Goal: Task Accomplishment & Management: Use online tool/utility

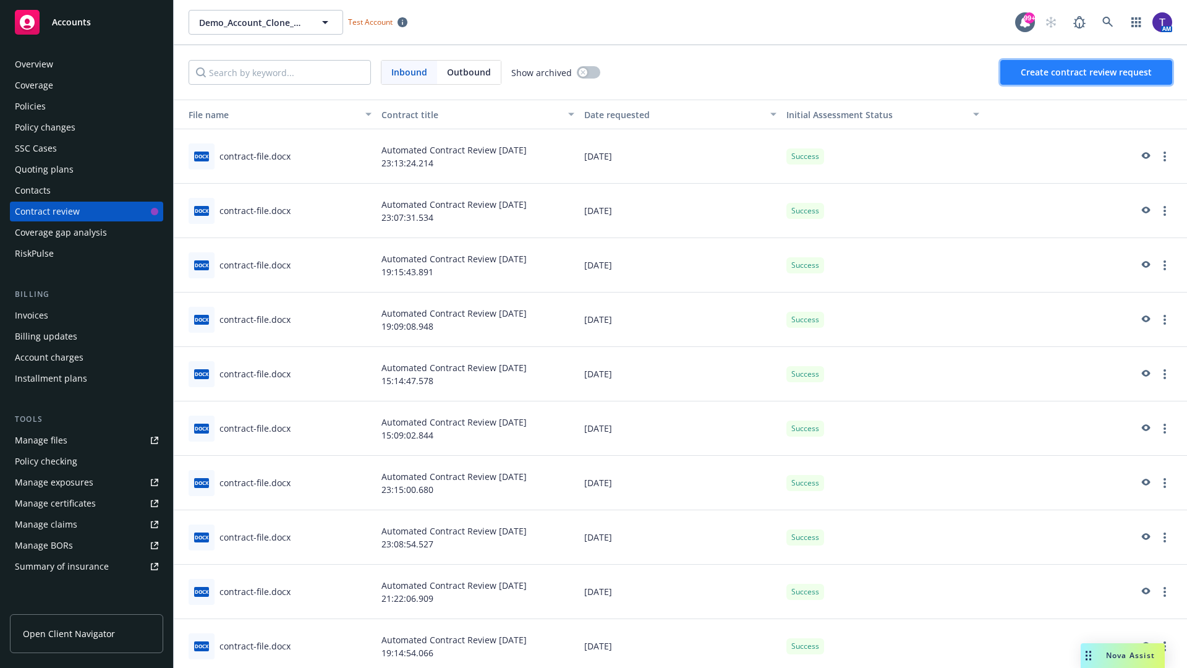
click at [1087, 72] on span "Create contract review request" at bounding box center [1085, 72] width 131 height 12
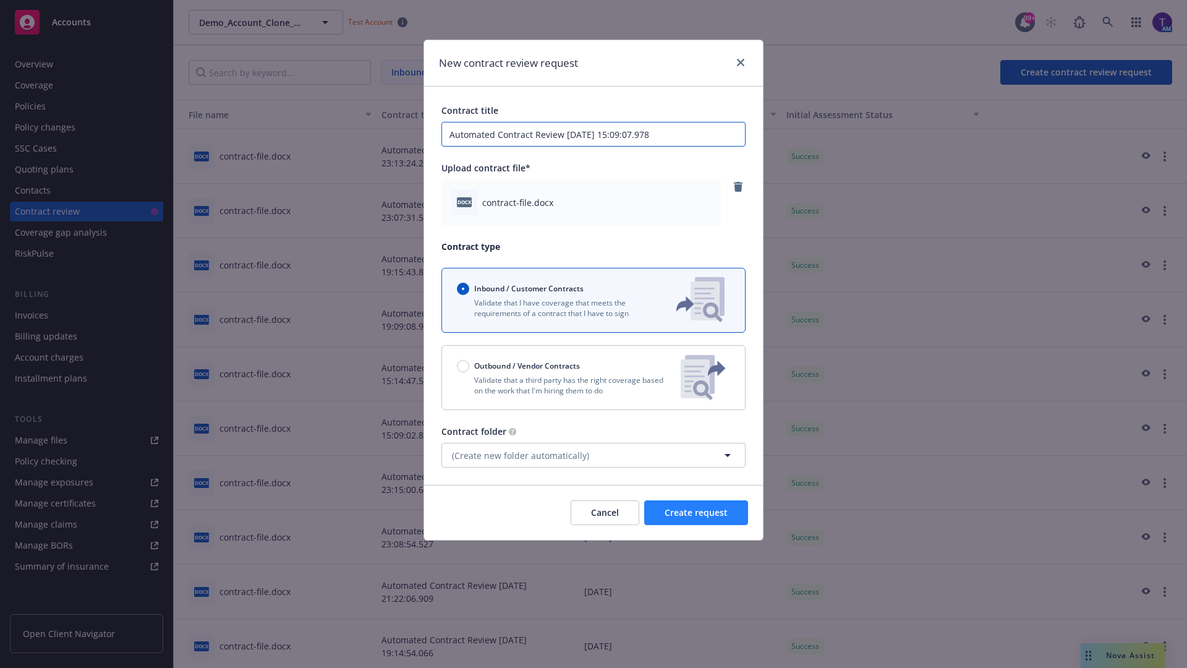
type input "Automated Contract Review [DATE] 15:09:07.978"
click at [696, 512] on span "Create request" at bounding box center [695, 512] width 63 height 12
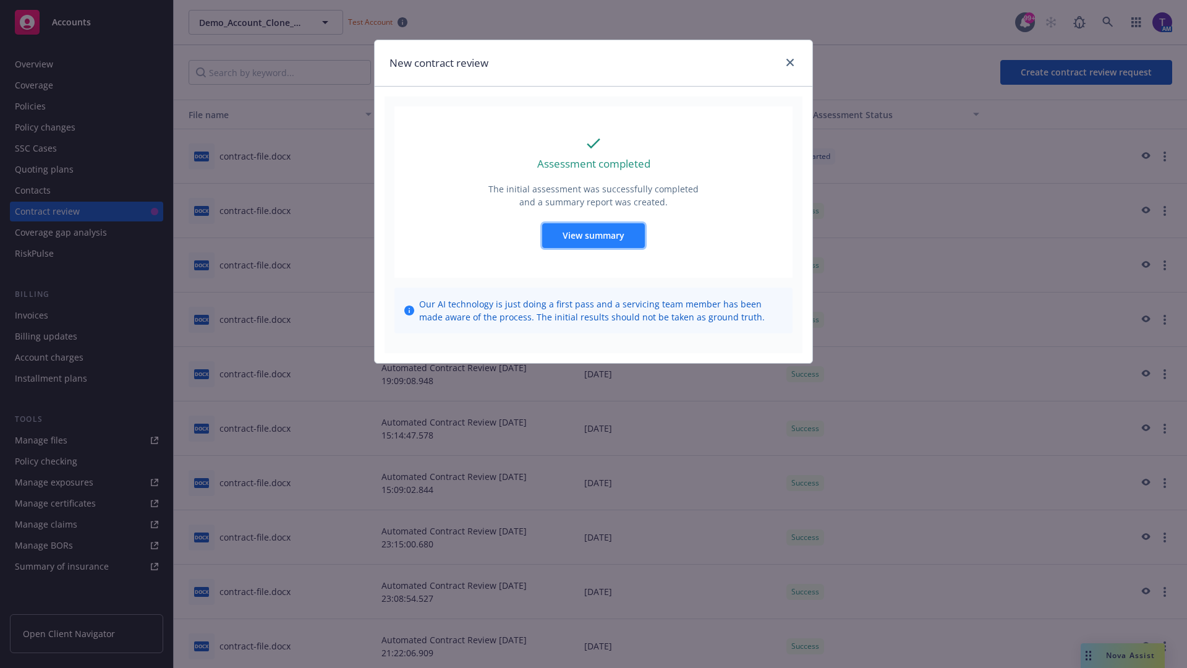
click at [593, 235] on span "View summary" at bounding box center [593, 235] width 62 height 12
